Goal: Find specific page/section: Find specific page/section

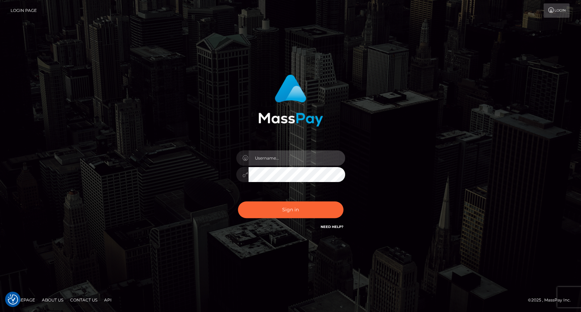
type input "carolina"
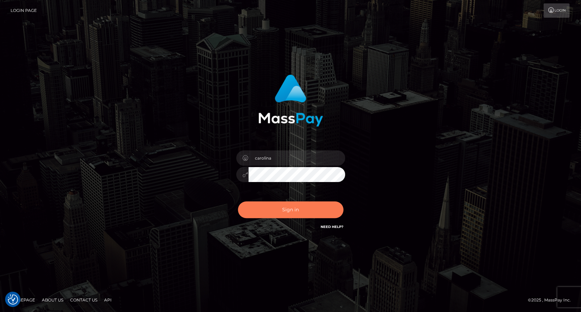
click at [301, 215] on button "Sign in" at bounding box center [291, 210] width 106 height 17
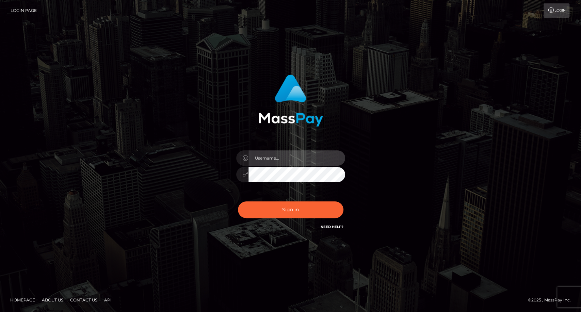
type input "carolina"
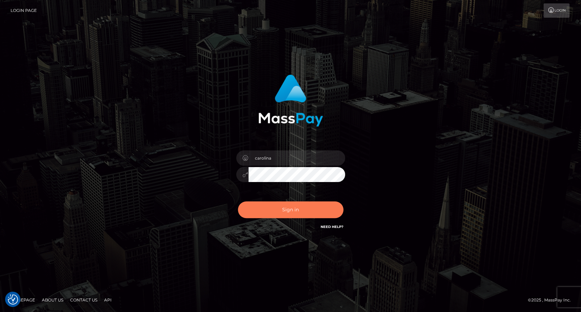
click at [299, 212] on button "Sign in" at bounding box center [291, 210] width 106 height 17
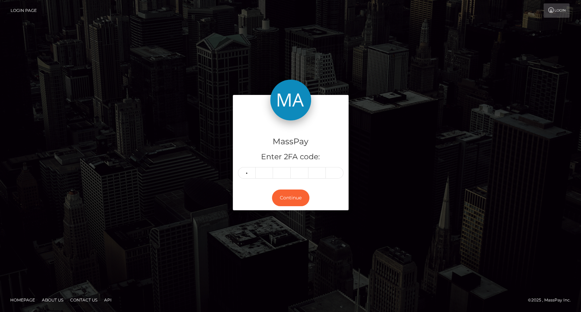
type input "8"
type input "2"
type input "9"
type input "7"
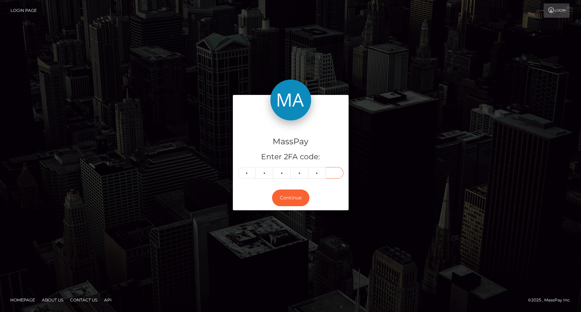
type input "2"
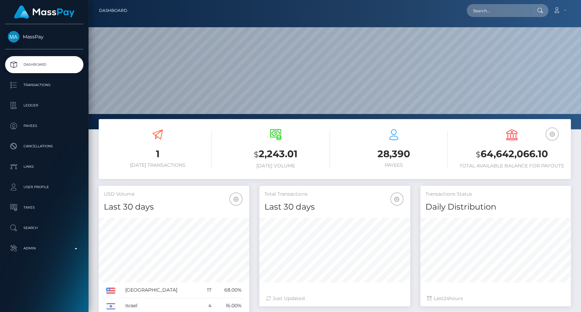
scroll to position [120, 150]
click at [494, 11] on input "text" at bounding box center [499, 10] width 64 height 13
paste input "kenia5.moreno@gmail.com"
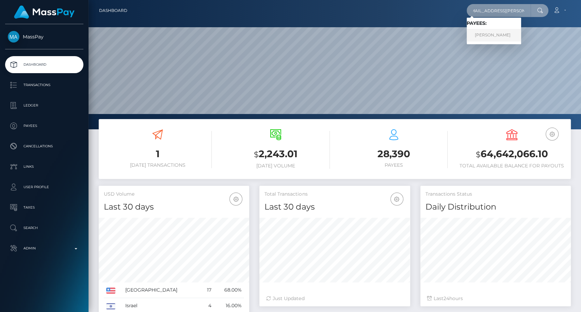
type input "kenia5.moreno@gmail.com"
click at [503, 36] on link "Kenia Moreno Polanco" at bounding box center [494, 35] width 54 height 13
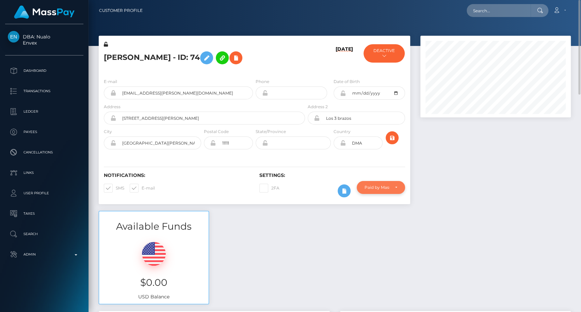
click at [373, 187] on div "Paid by MassPay" at bounding box center [377, 187] width 25 height 5
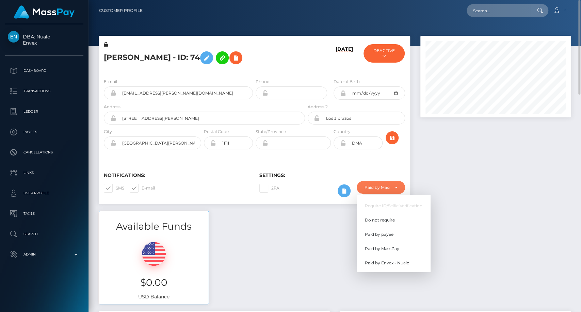
click at [500, 194] on div at bounding box center [495, 123] width 161 height 175
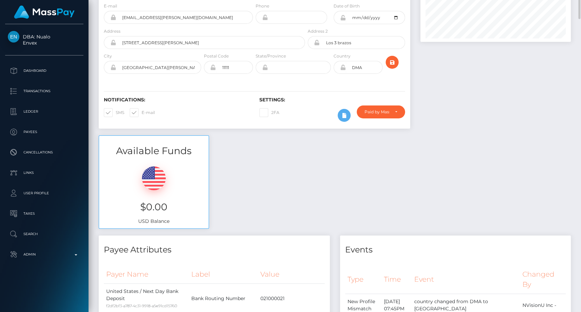
scroll to position [0, 0]
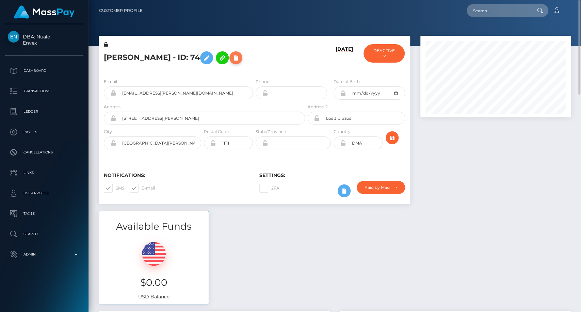
click at [242, 58] on button at bounding box center [235, 57] width 13 height 13
select select
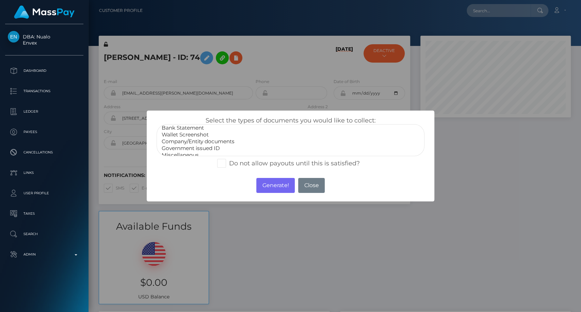
scroll to position [13, 0]
click at [314, 183] on button "Close" at bounding box center [311, 185] width 27 height 15
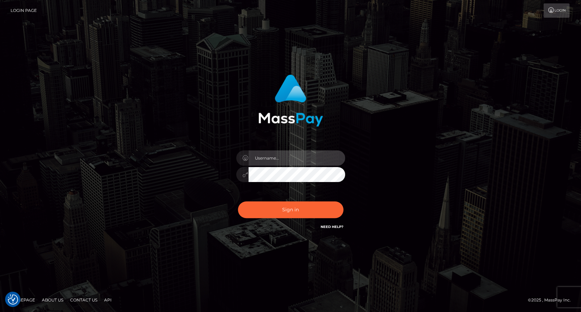
type input "carolina"
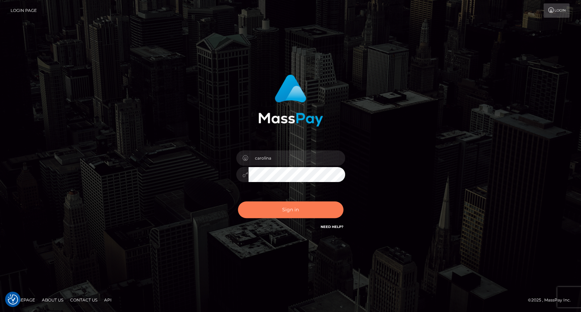
click at [297, 211] on button "Sign in" at bounding box center [291, 210] width 106 height 17
drag, startPoint x: 297, startPoint y: 210, endPoint x: 281, endPoint y: 242, distance: 35.2
click at [281, 242] on form "carolina" at bounding box center [290, 155] width 179 height 173
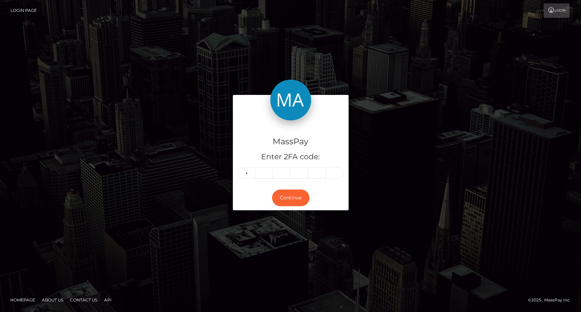
type input "7"
type input "6"
type input "8"
type input "9"
type input "6"
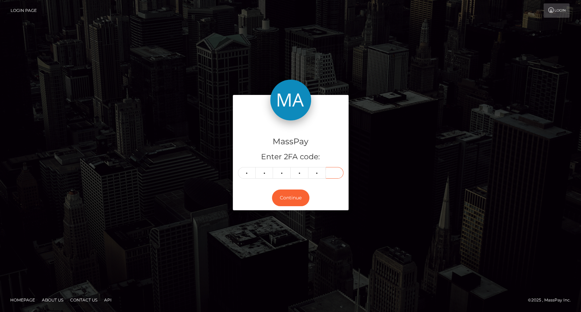
type input "6"
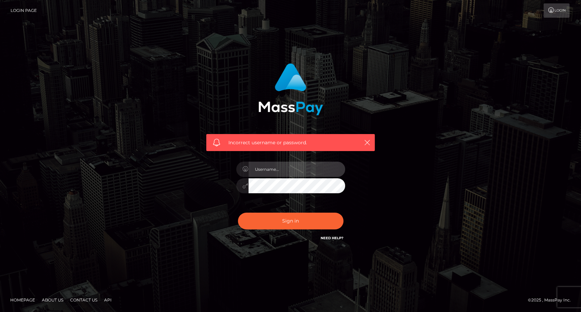
type input "carolina"
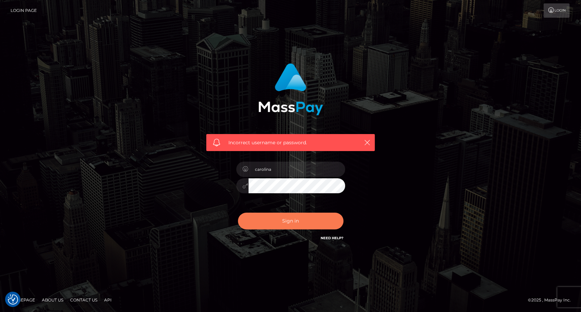
click at [290, 213] on button "Sign in" at bounding box center [291, 221] width 106 height 17
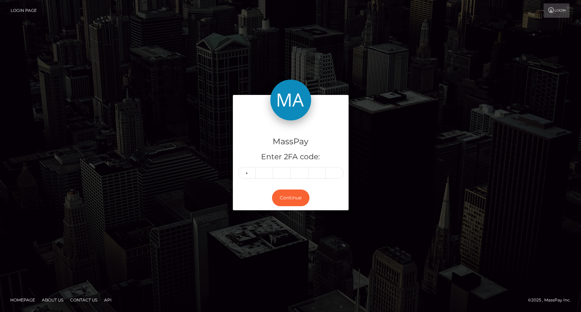
type input "7"
type input "6"
type input "8"
type input "9"
type input "8"
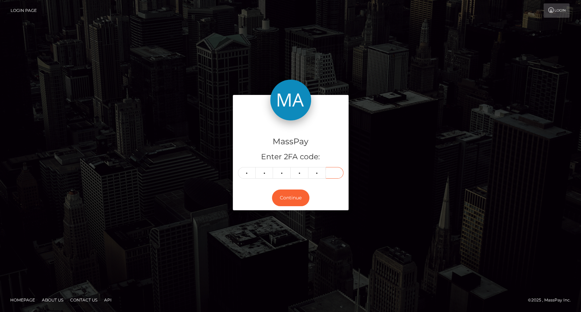
type input "6"
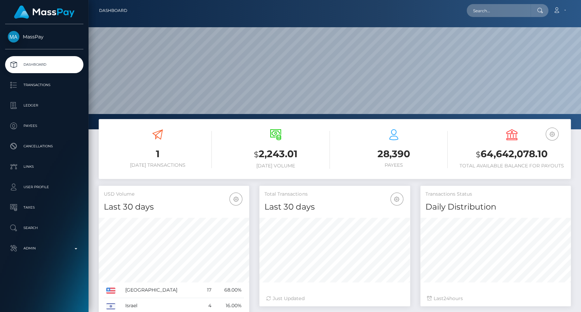
scroll to position [120, 150]
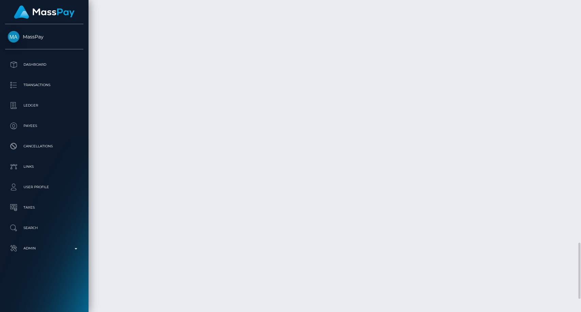
scroll to position [1423, 0]
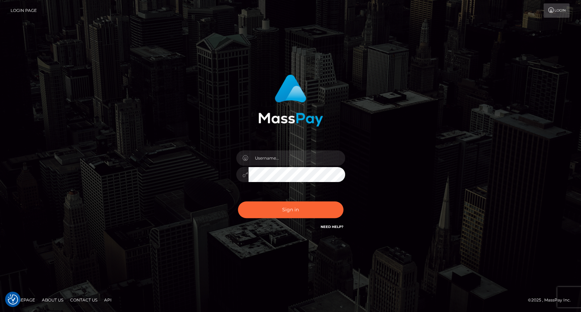
type input "carolina"
click at [283, 215] on button "Sign in" at bounding box center [291, 210] width 106 height 17
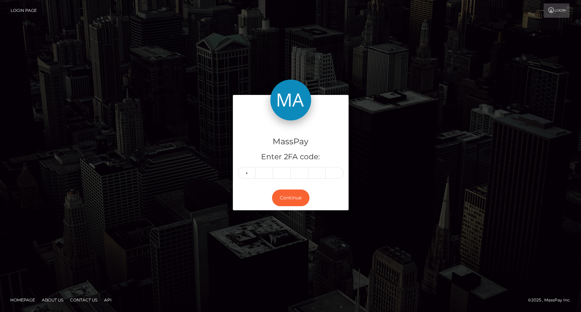
type input "6"
type input "9"
type input "1"
type input "8"
type input "5"
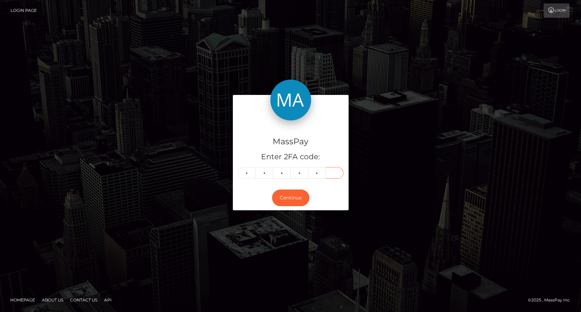
type input "8"
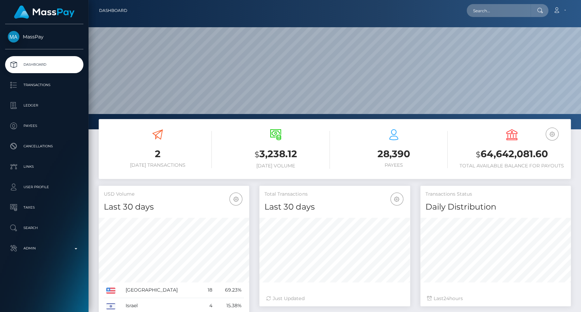
scroll to position [120, 150]
paste input "[PERSON_NAME][EMAIL_ADDRESS][DOMAIN_NAME]"
type input "[PERSON_NAME][EMAIL_ADDRESS][DOMAIN_NAME]"
click at [509, 10] on input "[PERSON_NAME][EMAIL_ADDRESS][DOMAIN_NAME]" at bounding box center [499, 10] width 64 height 13
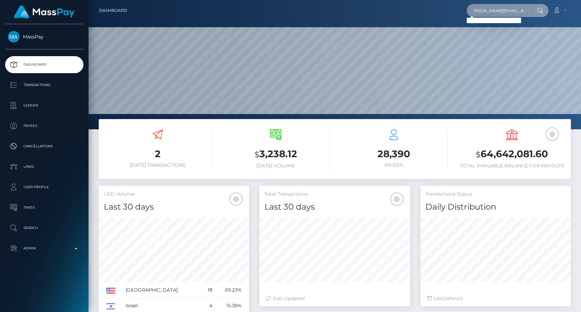
click at [509, 10] on input "[PERSON_NAME][EMAIL_ADDRESS][DOMAIN_NAME]" at bounding box center [499, 10] width 64 height 13
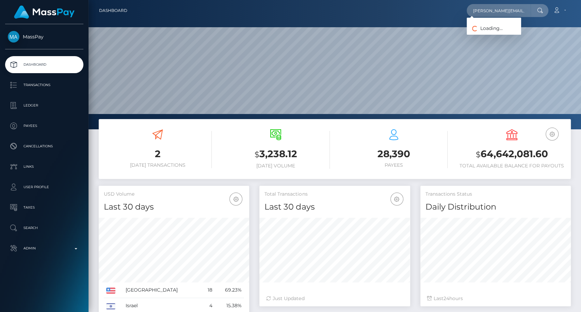
scroll to position [120, 150]
type input "kevin.stelter92@icloud.com"
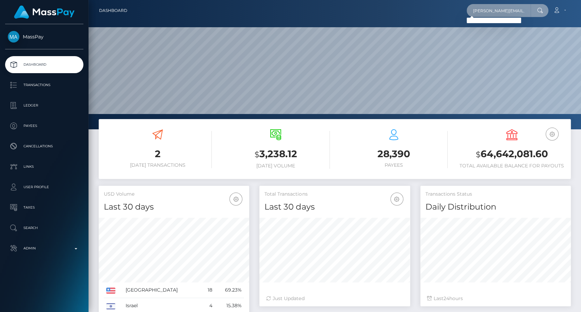
click at [528, 11] on input "kevin.stelter92@icloud.com" at bounding box center [499, 10] width 64 height 13
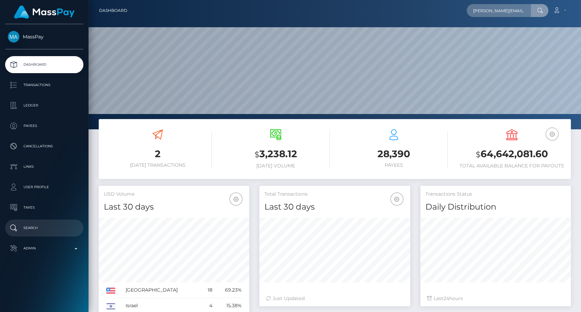
click at [44, 228] on p "Search" at bounding box center [44, 228] width 73 height 10
click at [35, 224] on p "Search" at bounding box center [44, 228] width 73 height 10
click at [13, 228] on p "Search" at bounding box center [44, 228] width 73 height 10
click at [36, 228] on p "Search" at bounding box center [44, 228] width 73 height 10
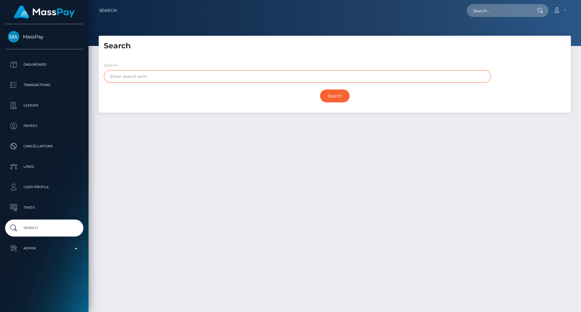
click at [179, 77] on input "text" at bounding box center [297, 76] width 387 height 13
paste input "ierdorf"
click at [123, 77] on input "ierdorf" at bounding box center [297, 76] width 387 height 13
paste input "K"
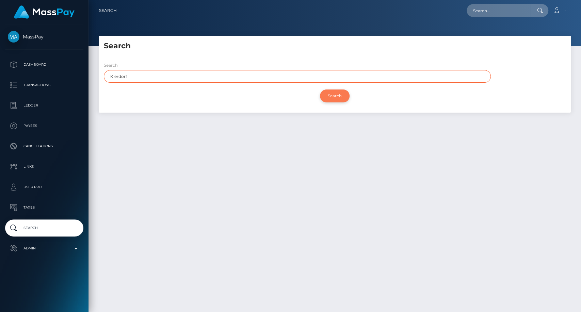
type input "Kierdorf"
click at [333, 98] on input "Search" at bounding box center [335, 96] width 30 height 13
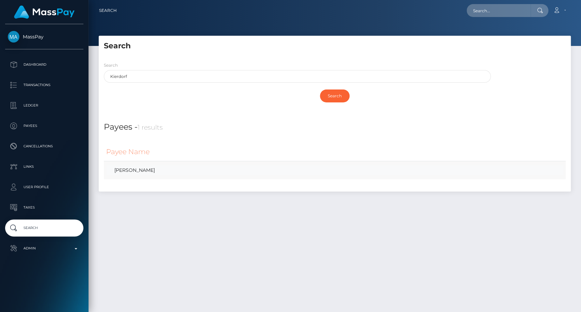
click at [155, 170] on link "KEVIN KIERDORF" at bounding box center [334, 170] width 457 height 10
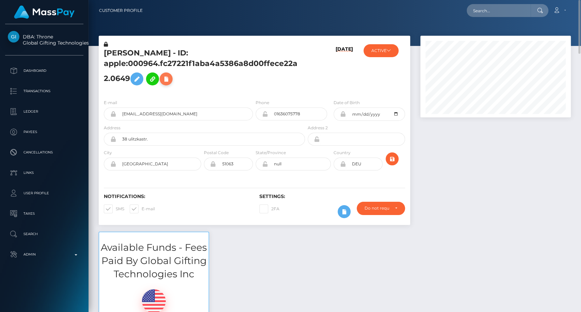
click at [162, 80] on icon at bounding box center [166, 79] width 8 height 9
select select
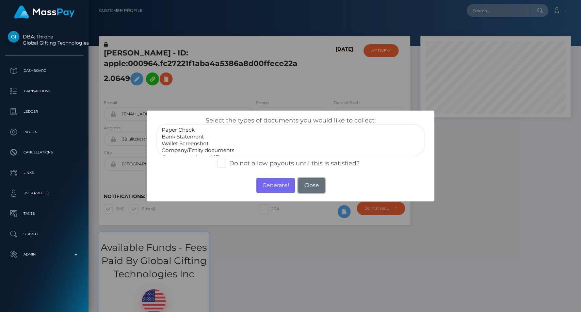
click at [320, 183] on button "Close" at bounding box center [311, 185] width 27 height 15
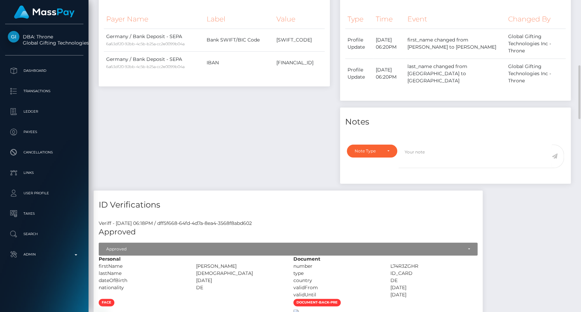
scroll to position [529, 0]
